Goal: Information Seeking & Learning: Learn about a topic

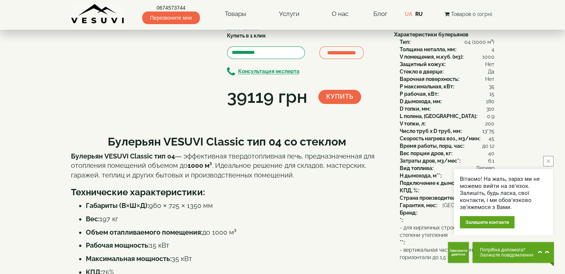
click at [544, 160] on button "close button" at bounding box center [549, 161] width 10 height 10
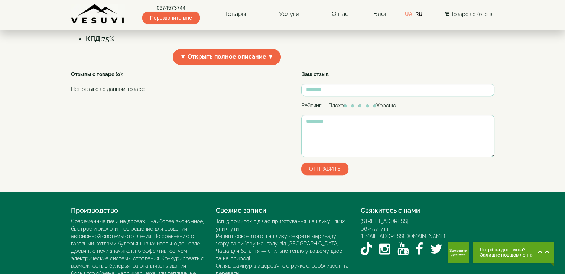
scroll to position [366, 0]
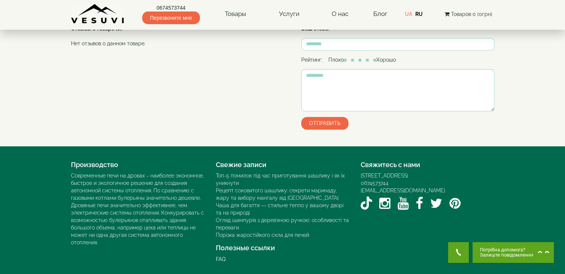
click at [518, 250] on span "Потрібна допомога?" at bounding box center [507, 250] width 54 height 5
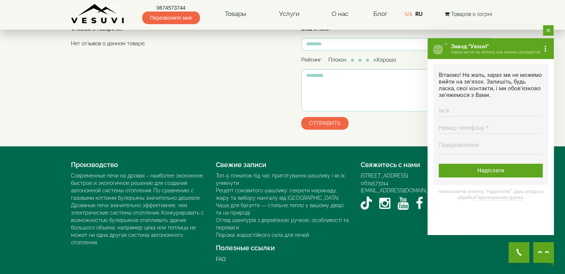
click at [548, 30] on icon "close button" at bounding box center [549, 31] width 4 height 4
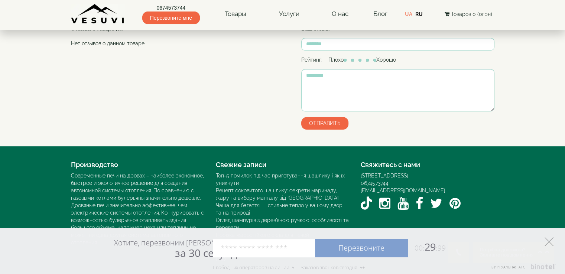
click at [554, 241] on icon at bounding box center [549, 242] width 9 height 9
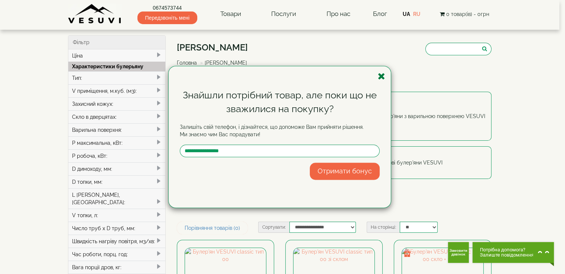
click at [381, 75] on icon "button" at bounding box center [381, 76] width 7 height 9
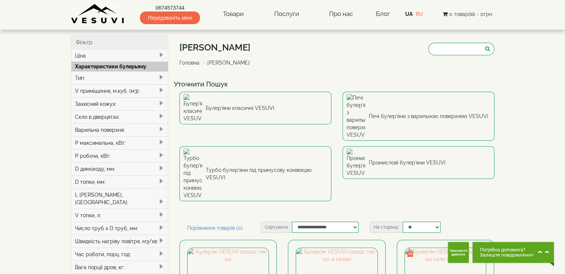
click at [540, 252] on icon "Chat button" at bounding box center [543, 252] width 11 height 11
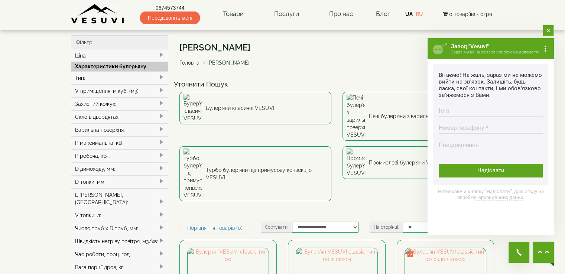
click at [552, 29] on button "close button" at bounding box center [549, 30] width 10 height 10
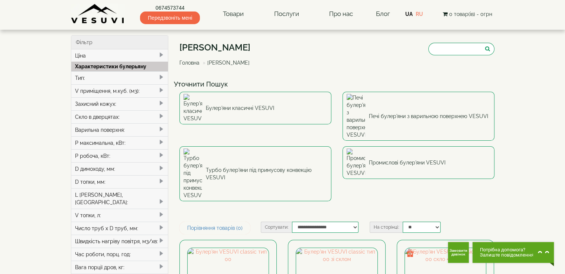
click at [162, 88] on span at bounding box center [161, 90] width 6 height 6
click at [469, 46] on input "search" at bounding box center [462, 49] width 66 height 13
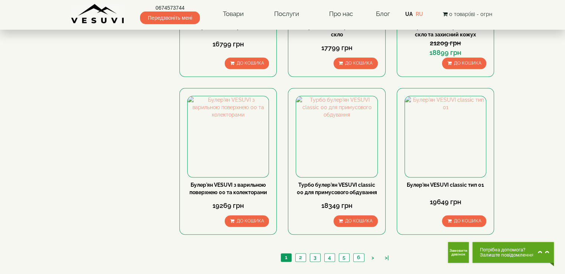
scroll to position [860, 0]
